Goal: Information Seeking & Learning: Find specific fact

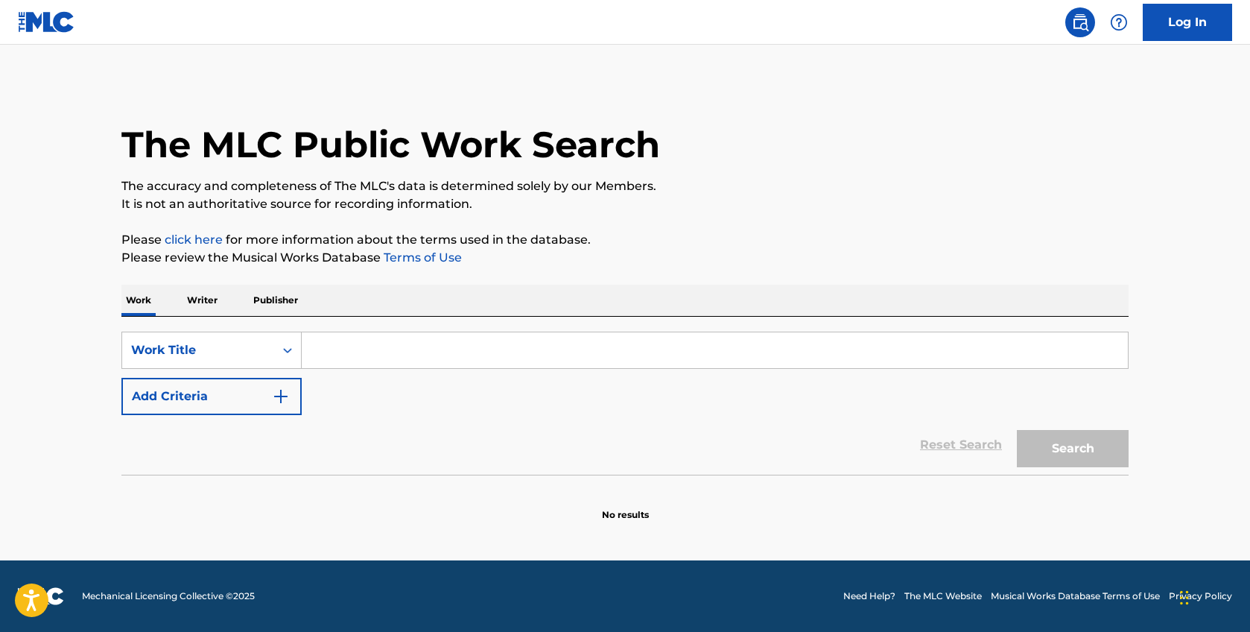
click at [401, 352] on input "Search Form" at bounding box center [715, 350] width 826 height 36
type input "holiday/12 scanner"
click at [1017, 430] on button "Search" at bounding box center [1073, 448] width 112 height 37
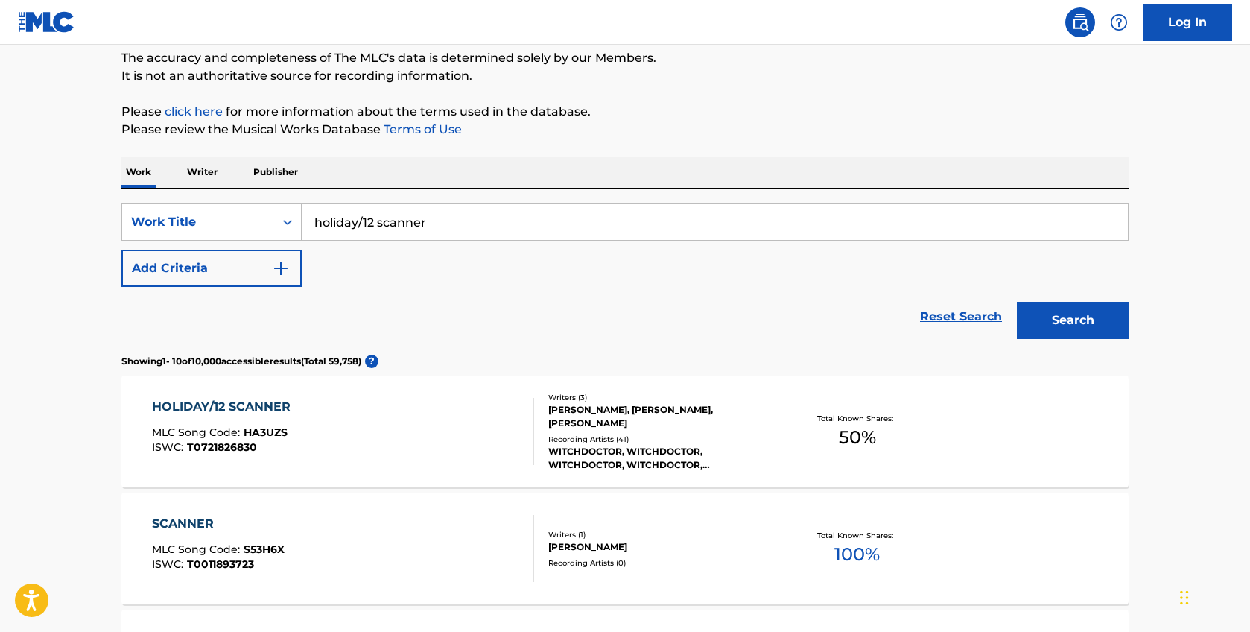
scroll to position [136, 0]
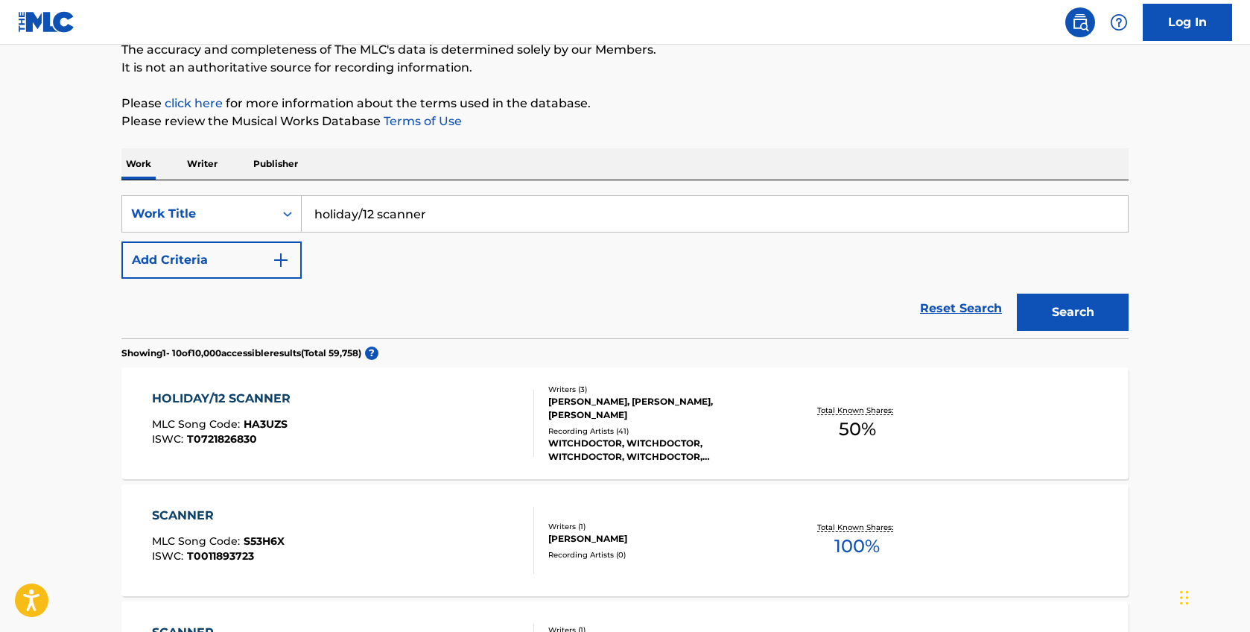
click at [619, 403] on div "[PERSON_NAME], [PERSON_NAME], [PERSON_NAME]" at bounding box center [660, 408] width 225 height 27
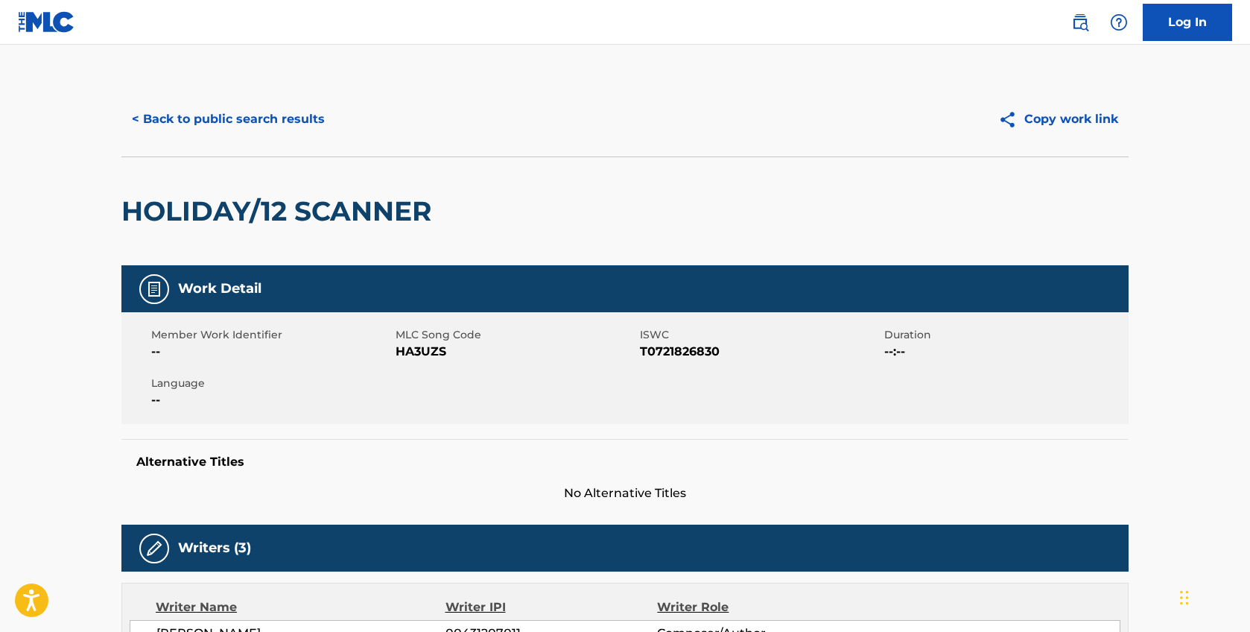
click at [266, 118] on button "< Back to public search results" at bounding box center [228, 119] width 214 height 37
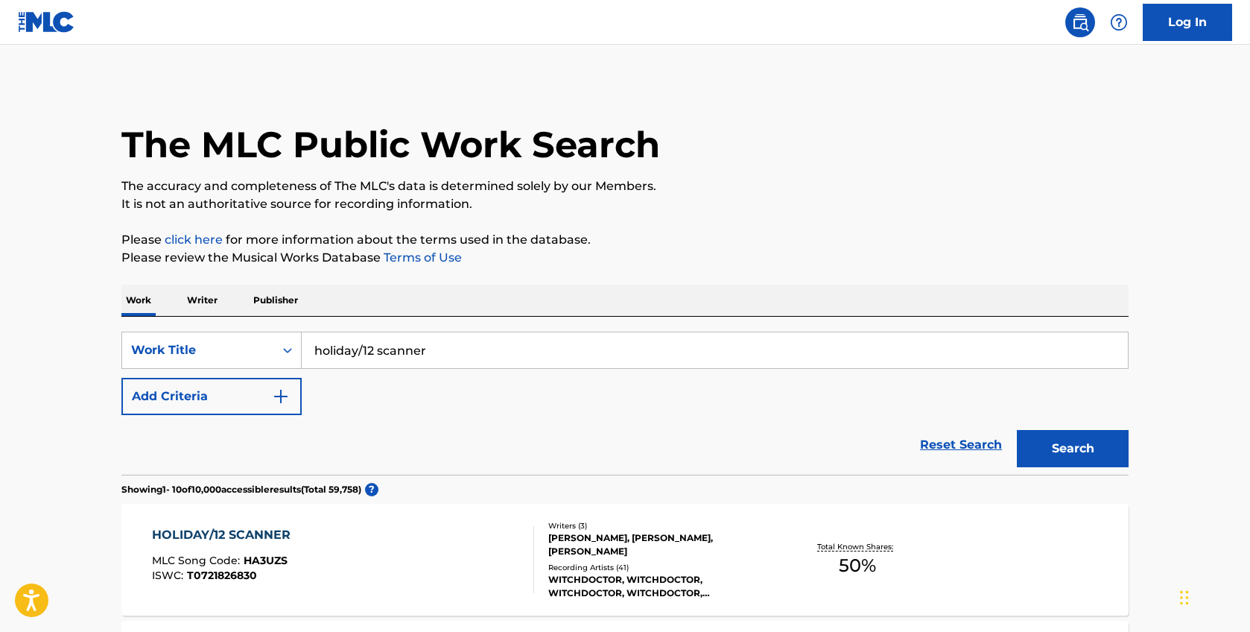
click at [697, 548] on div "[PERSON_NAME], [PERSON_NAME], [PERSON_NAME]" at bounding box center [660, 544] width 225 height 27
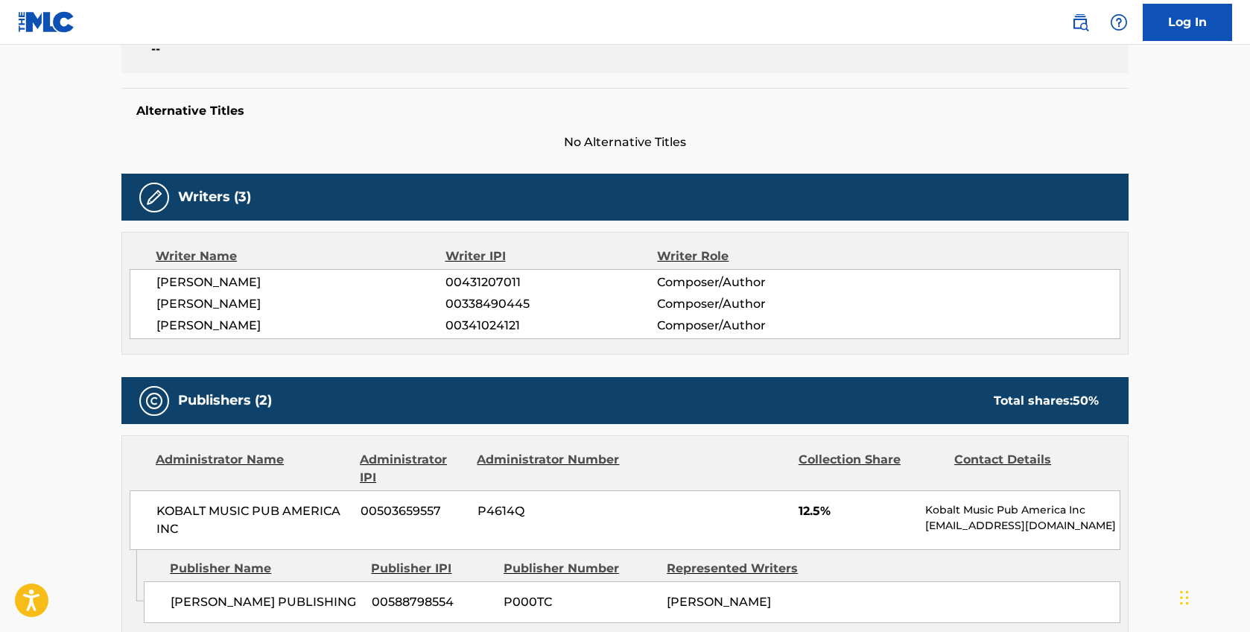
scroll to position [349, 0]
